Goal: Task Accomplishment & Management: Use online tool/utility

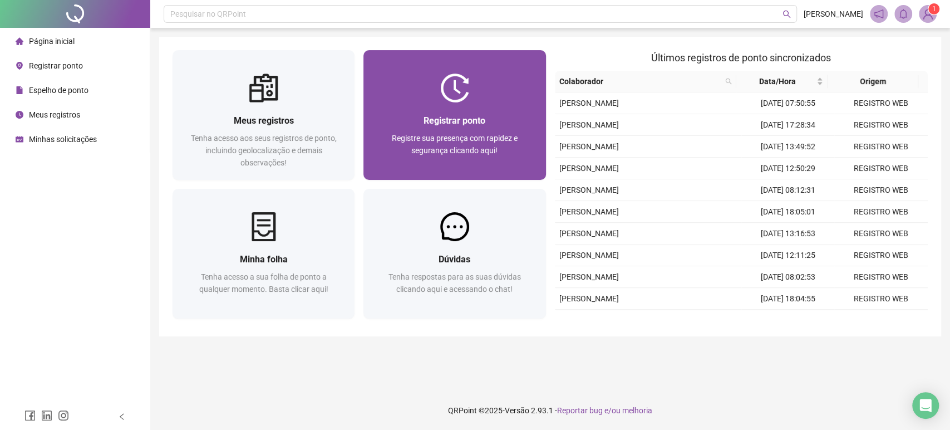
click at [462, 141] on span "Registre sua presença com rapidez e segurança clicando aqui!" at bounding box center [455, 144] width 126 height 21
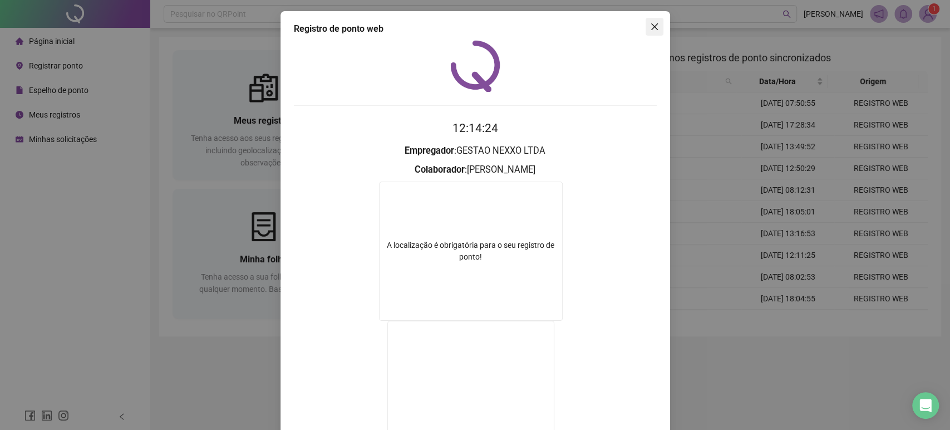
click at [651, 23] on icon "close" at bounding box center [654, 26] width 9 height 9
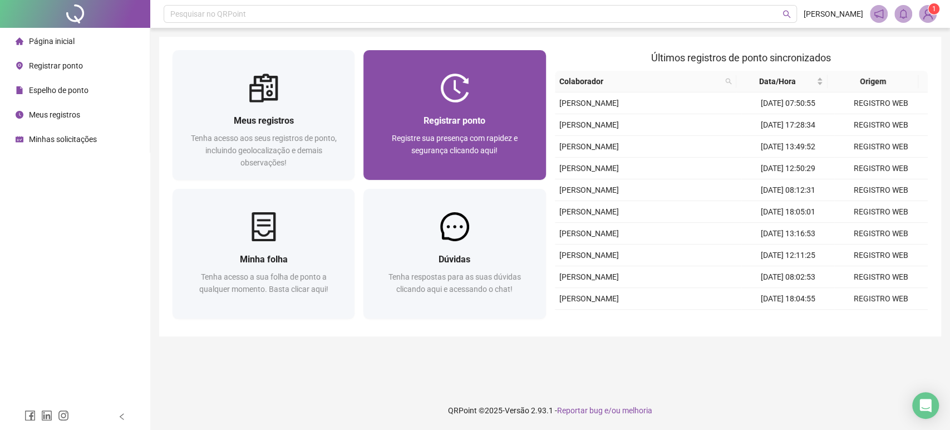
click at [513, 124] on div "Registrar ponto" at bounding box center [454, 121] width 155 height 14
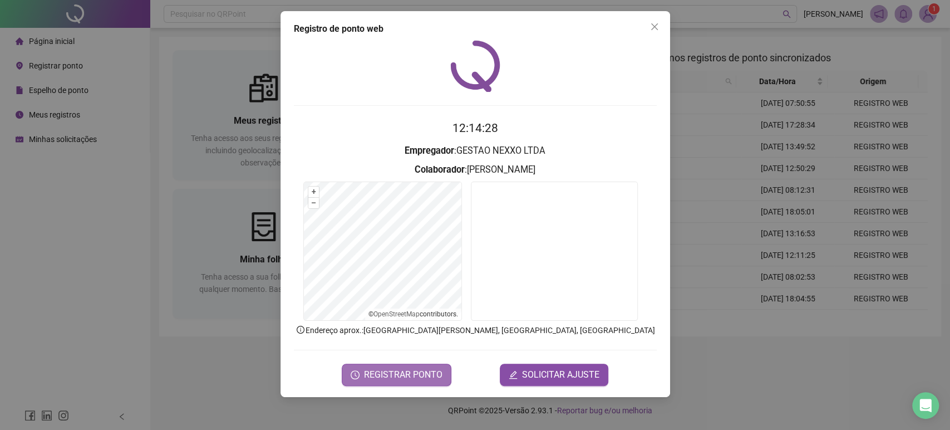
click at [416, 381] on span "REGISTRAR PONTO" at bounding box center [403, 374] width 78 height 13
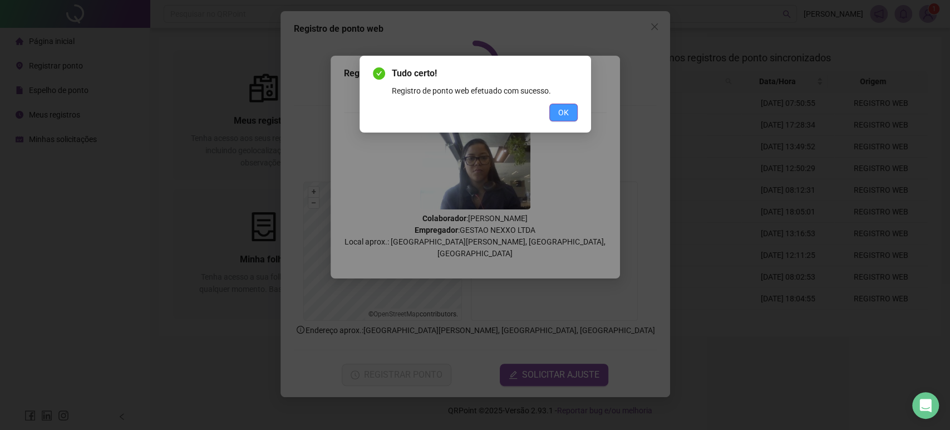
click at [565, 117] on span "OK" at bounding box center [563, 112] width 11 height 12
